Goal: Information Seeking & Learning: Learn about a topic

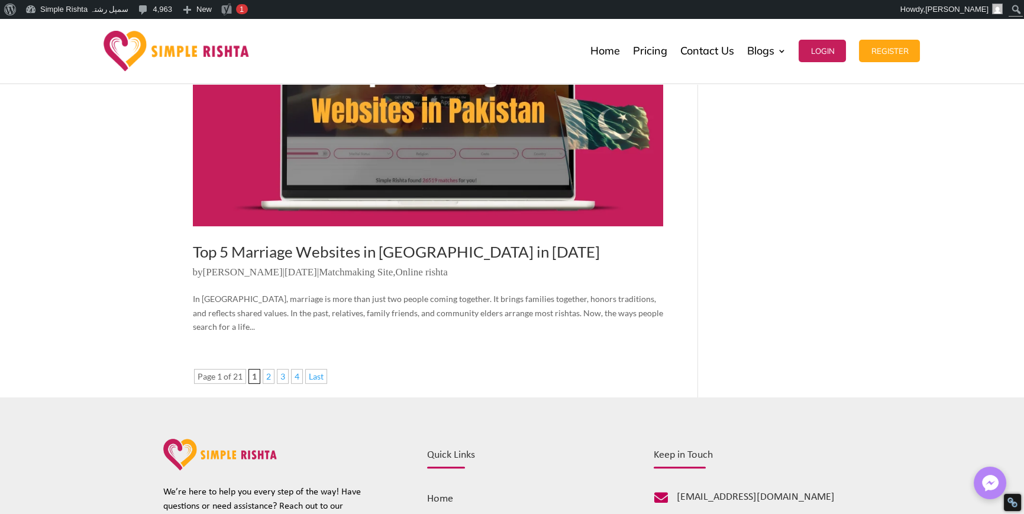
scroll to position [1775, 0]
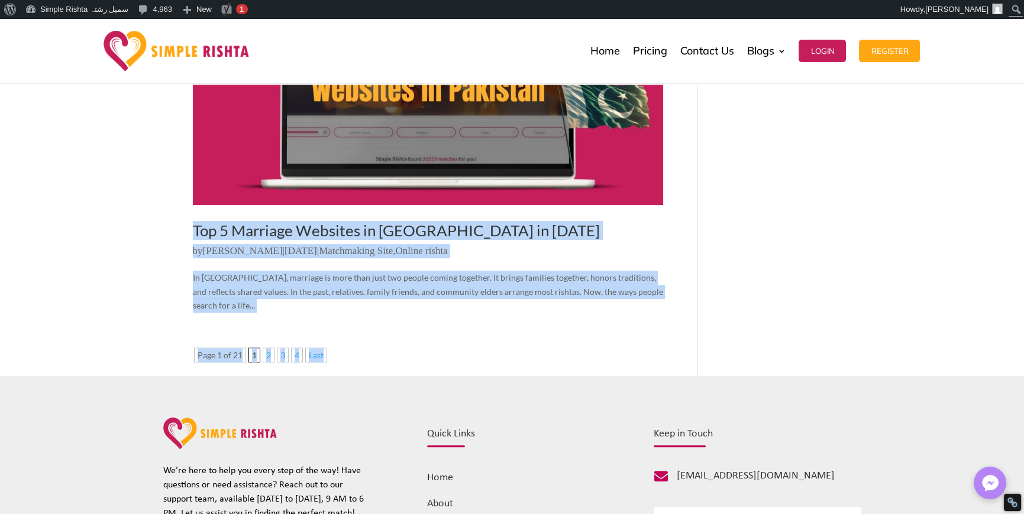
drag, startPoint x: 138, startPoint y: 191, endPoint x: 694, endPoint y: 271, distance: 561.4
drag, startPoint x: 212, startPoint y: 251, endPoint x: 171, endPoint y: 188, distance: 75.3
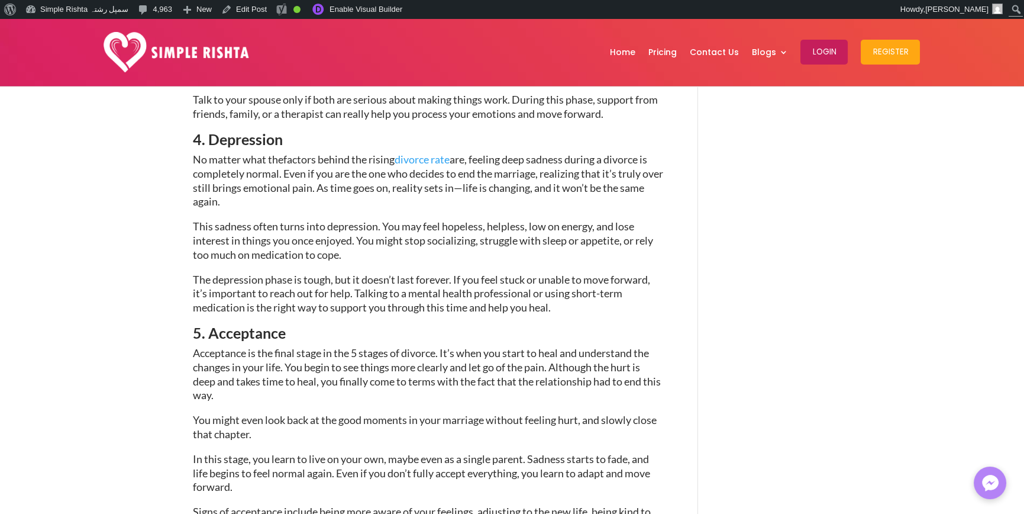
scroll to position [1065, 0]
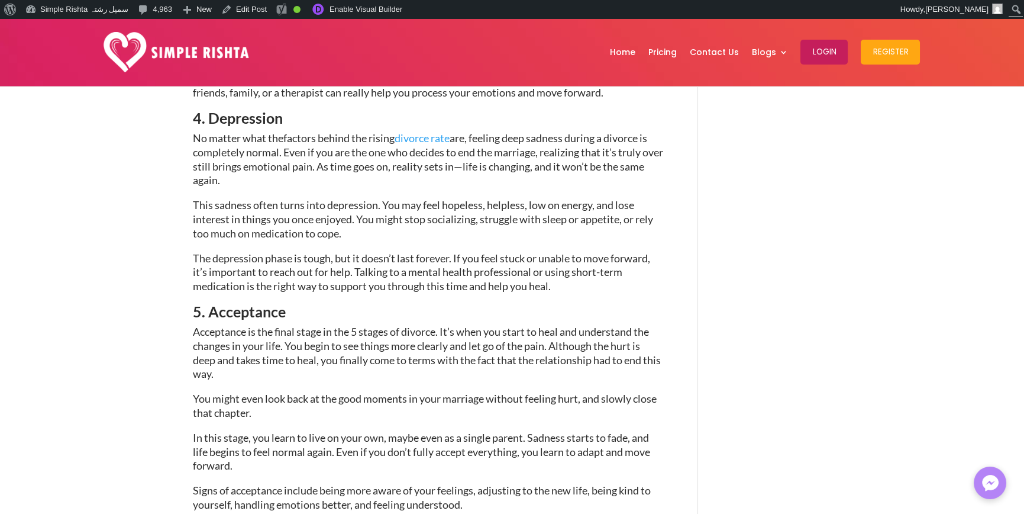
click at [544, 288] on span "The depression phase is tough, but it doesn’t last forever. If you feel stuck o…" at bounding box center [421, 271] width 457 height 41
drag, startPoint x: 544, startPoint y: 288, endPoint x: 579, endPoint y: 291, distance: 35.7
click at [543, 287] on span "The depression phase is tough, but it doesn’t last forever. If you feel stuck o…" at bounding box center [421, 271] width 457 height 41
click at [596, 291] on p "The depression phase is tough, but it doesn’t last forever. If you feel stuck o…" at bounding box center [428, 277] width 470 height 53
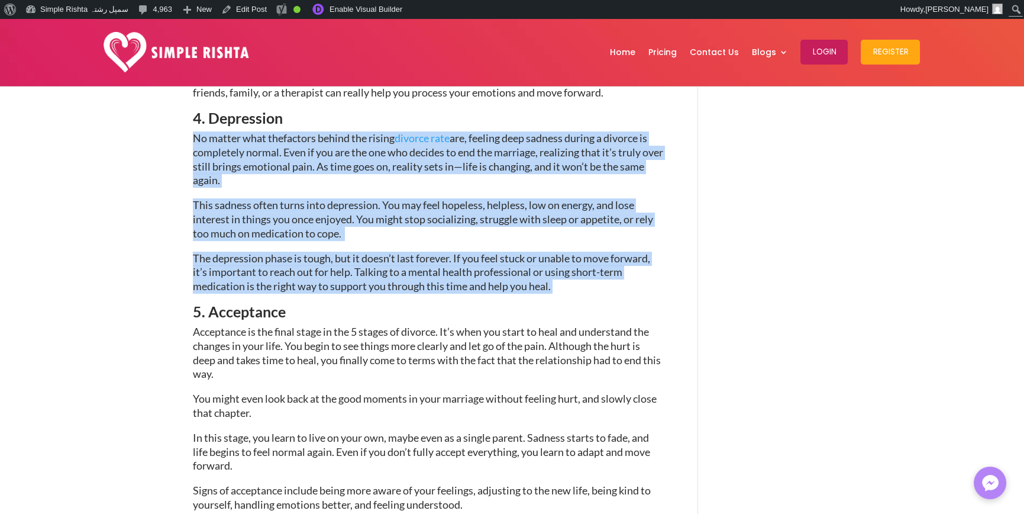
drag, startPoint x: 608, startPoint y: 286, endPoint x: 314, endPoint y: 275, distance: 294.3
click at [110, 136] on div "The 5 Stages of Divorce: Tips on How to Cope [DATE] | Social issues Divorce is …" at bounding box center [512, 263] width 1024 height 2484
click at [320, 279] on span "The depression phase is tough, but it doesn’t last forever. If you feel stuck o…" at bounding box center [421, 271] width 457 height 41
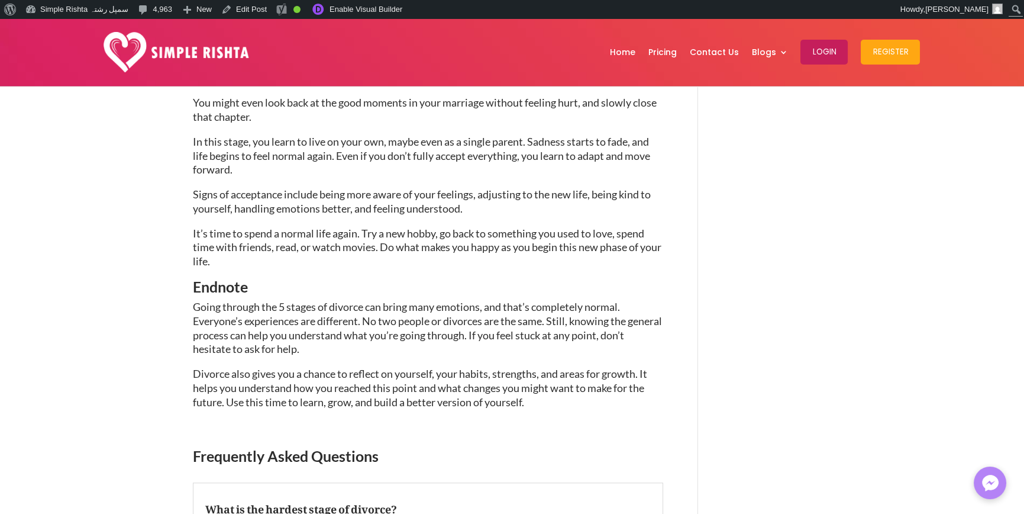
scroll to position [1538, 0]
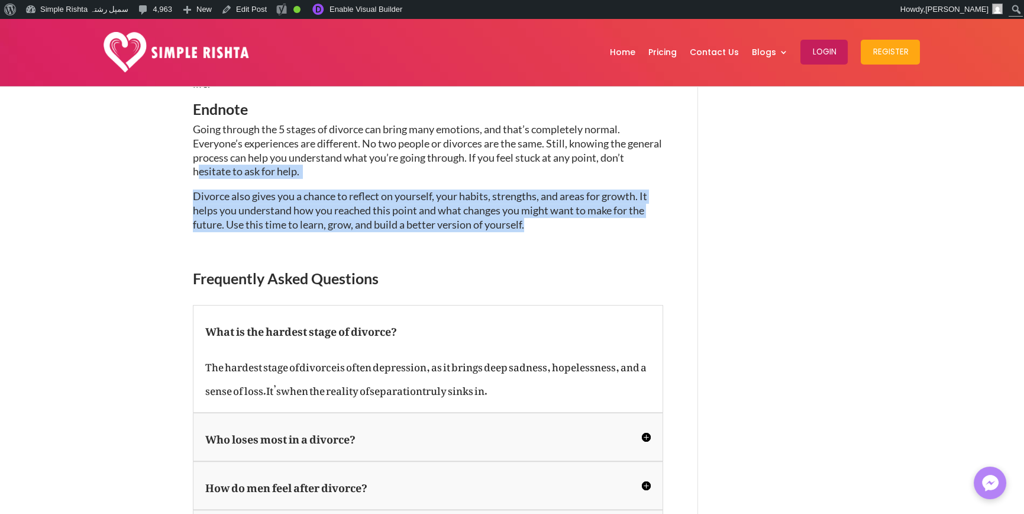
drag, startPoint x: 551, startPoint y: 229, endPoint x: 224, endPoint y: 185, distance: 330.1
click at [250, 208] on span "Divorce also gives you a chance to reflect on yourself, your habits, strengths,…" at bounding box center [420, 209] width 454 height 41
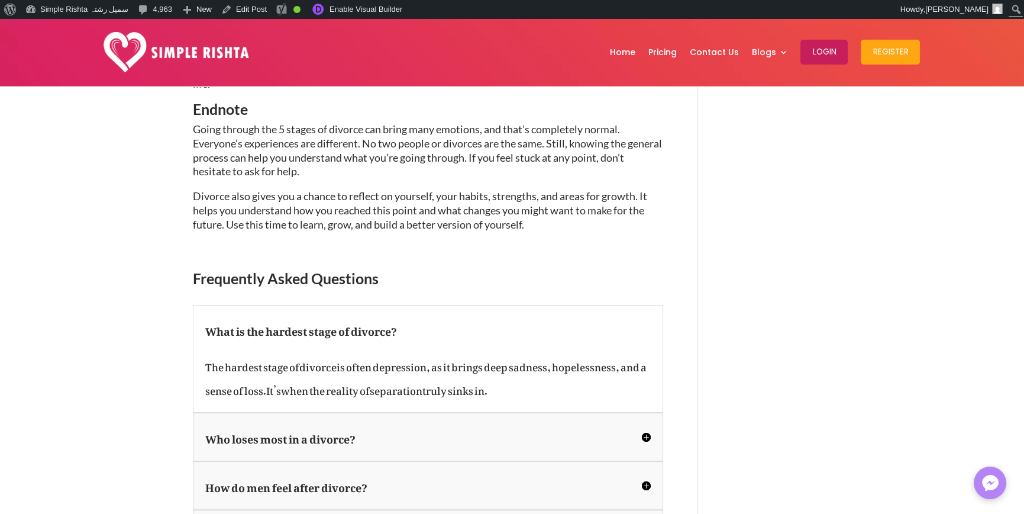
click at [496, 225] on span "Divorce also gives you a chance to reflect on yourself, your habits, strengths,…" at bounding box center [420, 209] width 454 height 41
click at [528, 225] on p "Divorce also gives you a chance to reflect on yourself, your habits, strengths,…" at bounding box center [428, 215] width 470 height 53
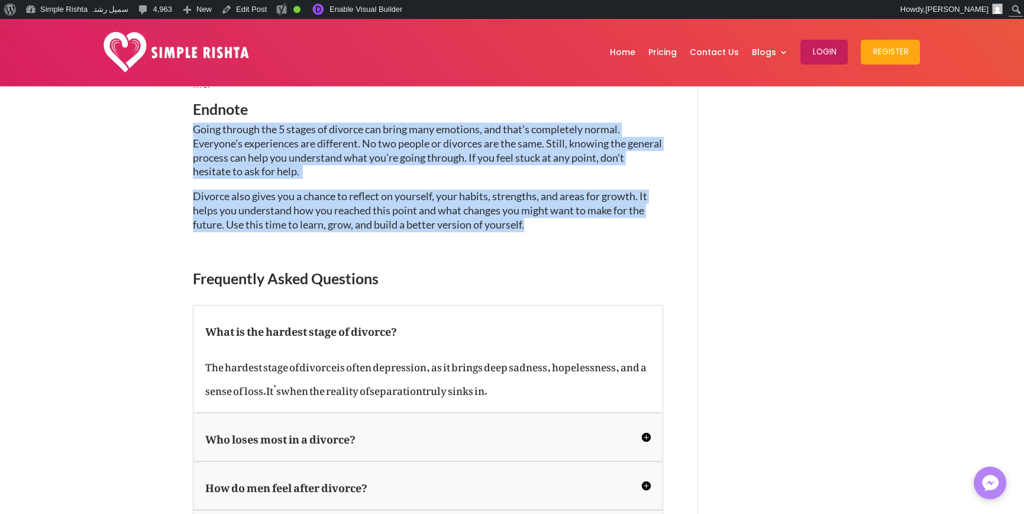
drag, startPoint x: 569, startPoint y: 227, endPoint x: 172, endPoint y: 126, distance: 409.7
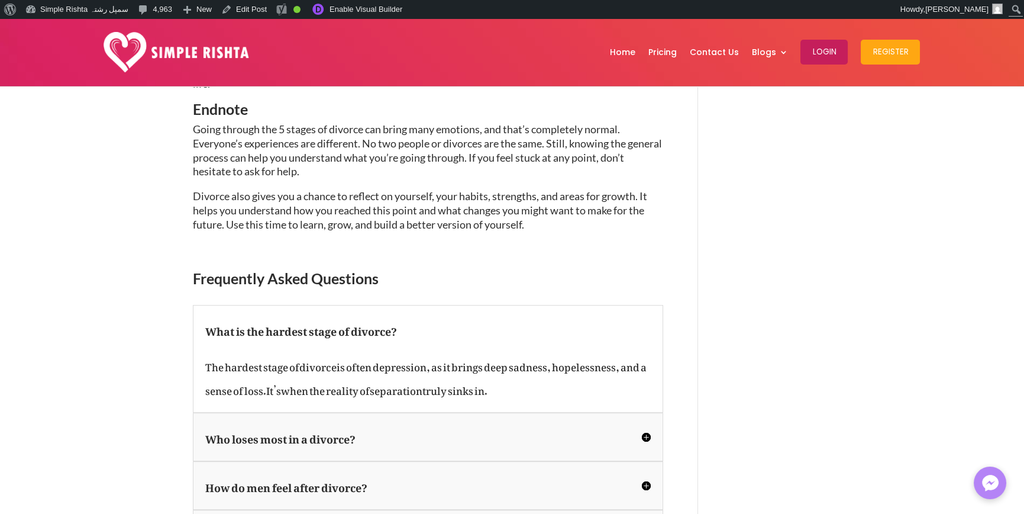
click at [311, 172] on span "Going through the 5 stages of divorce can bring many emotions, and that’s compl…" at bounding box center [427, 149] width 469 height 55
click at [401, 172] on p "Going through the 5 stages of divorce can bring many emotions, and that’s compl…" at bounding box center [428, 155] width 470 height 67
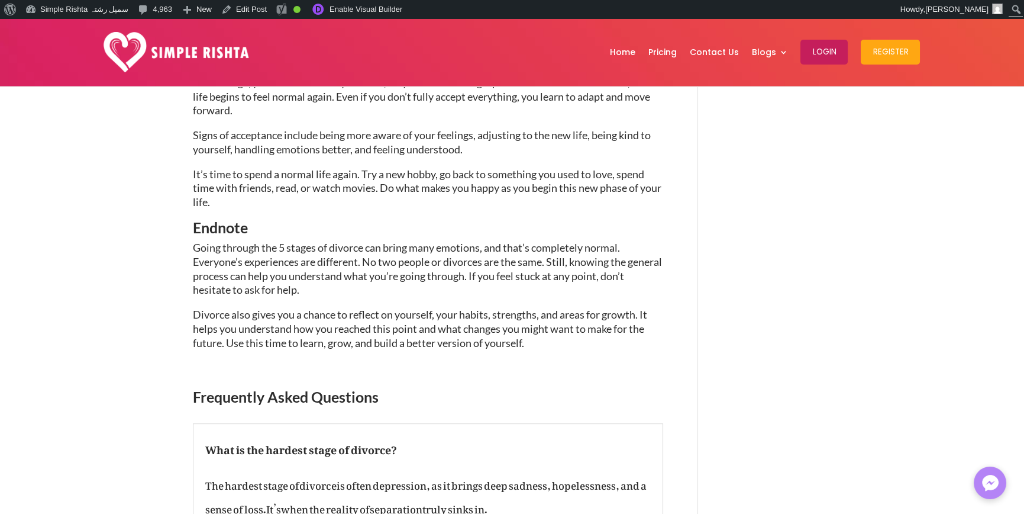
click at [482, 276] on span "Going through the 5 stages of divorce can bring many emotions, and that’s compl…" at bounding box center [427, 268] width 469 height 55
click at [506, 341] on span "Divorce also gives you a chance to reflect on yourself, your habits, strengths,…" at bounding box center [420, 328] width 454 height 41
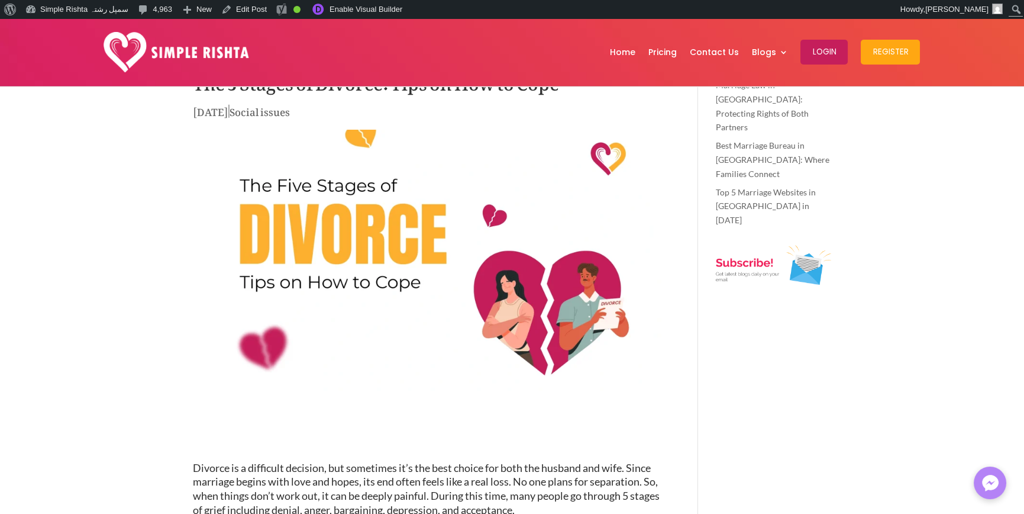
scroll to position [0, 0]
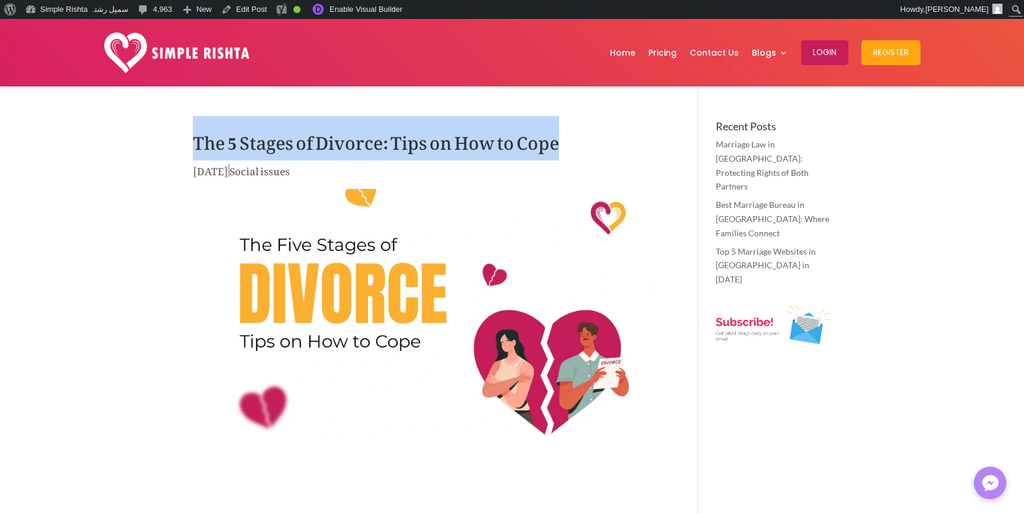
drag, startPoint x: 166, startPoint y: 134, endPoint x: 596, endPoint y: 142, distance: 430.2
click at [520, 151] on h1 "The 5 Stages of Divorce: Tips on How to Cope" at bounding box center [428, 141] width 470 height 41
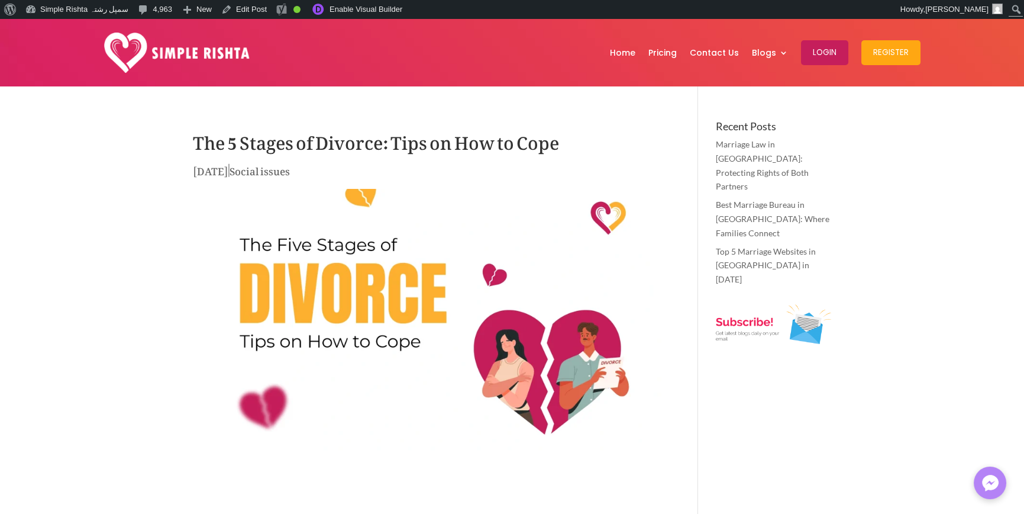
click at [531, 143] on h1 "The 5 Stages of Divorce: Tips on How to Cope" at bounding box center [428, 141] width 470 height 41
click at [589, 141] on h1 "The 5 Stages of Divorce: Tips on How to Cope" at bounding box center [428, 141] width 470 height 41
